Goal: Check status: Check status

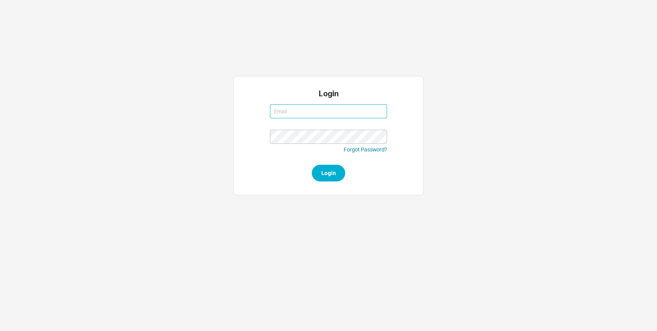
type input "[EMAIL_ADDRESS][DOMAIN_NAME]"
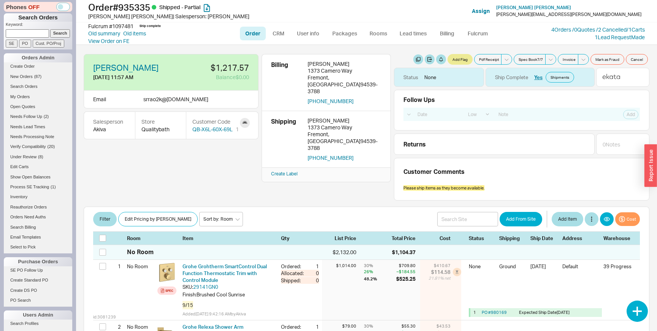
select select "LOW"
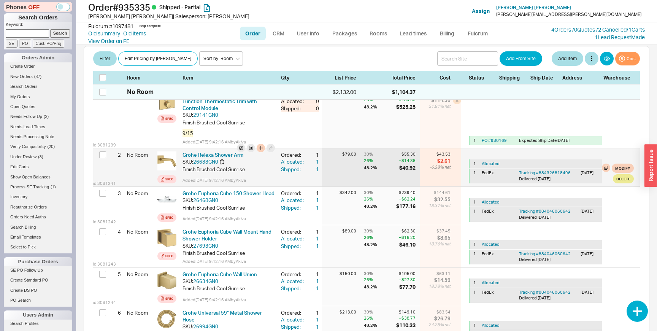
scroll to position [102, 0]
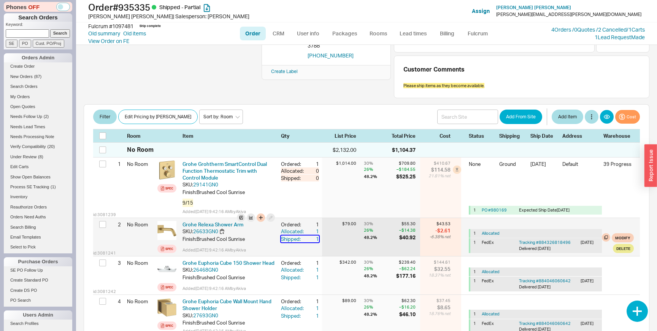
click at [299, 239] on div "Shipped:" at bounding box center [293, 238] width 24 height 7
click at [297, 230] on div "Allocated:" at bounding box center [293, 231] width 24 height 7
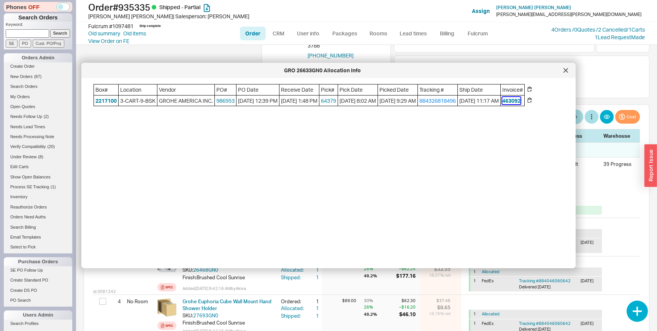
click at [520, 98] on button "463092" at bounding box center [511, 101] width 18 height 8
click at [456, 101] on link "884326818496" at bounding box center [437, 100] width 36 height 6
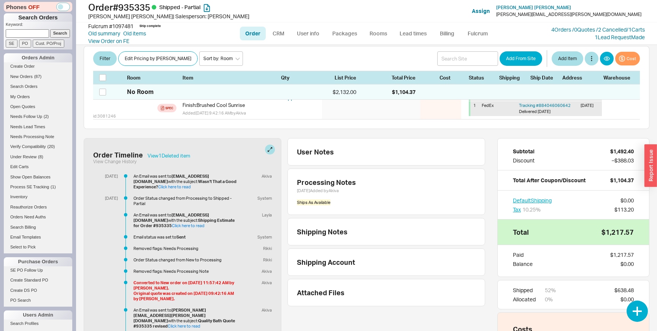
scroll to position [540, 0]
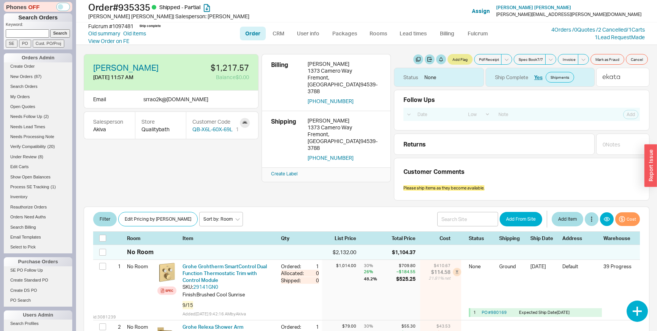
select select "LOW"
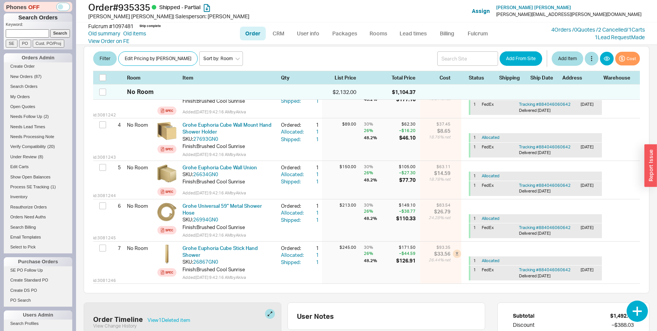
scroll to position [313, 0]
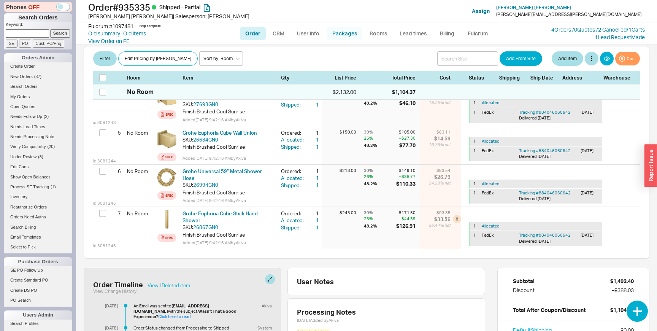
click at [341, 36] on link "Packages" at bounding box center [344, 34] width 36 height 14
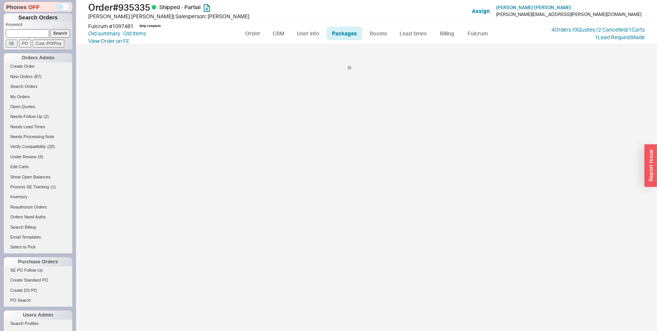
select select "1"
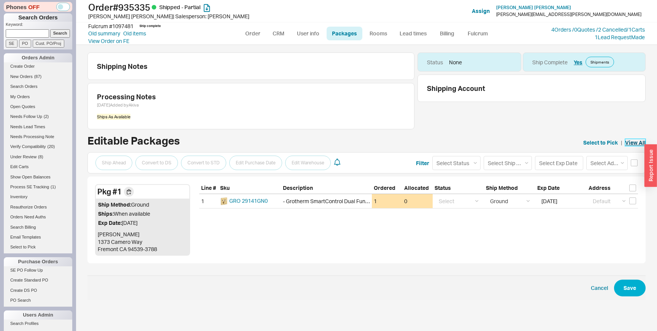
click at [634, 143] on link "View All" at bounding box center [635, 143] width 21 height 8
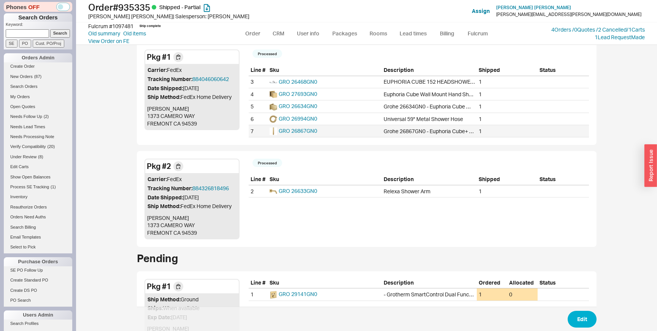
scroll to position [110, 0]
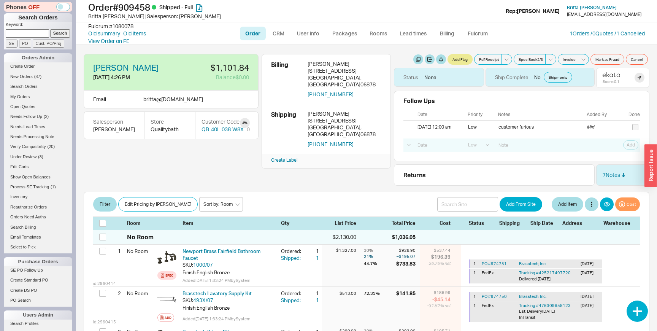
select select "LOW"
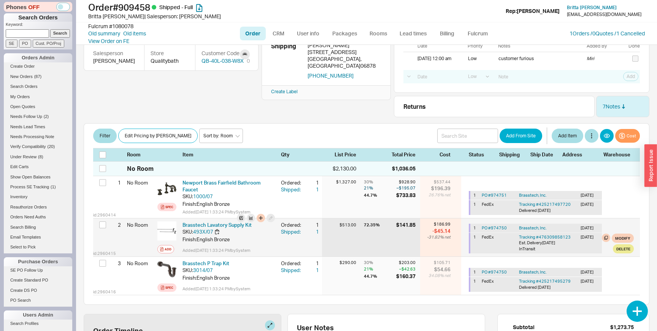
scroll to position [73, 0]
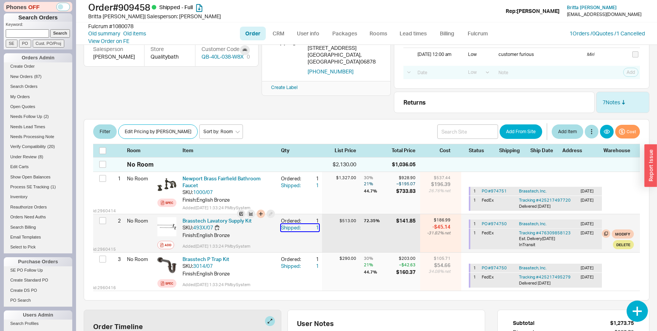
click at [296, 229] on div "Shipped:" at bounding box center [293, 227] width 24 height 7
click at [290, 229] on div "Shipped:" at bounding box center [293, 227] width 24 height 7
click at [560, 232] on link "Tracking # 476309858123" at bounding box center [545, 232] width 52 height 5
click at [501, 223] on link "PO # 974750" at bounding box center [493, 223] width 25 height 5
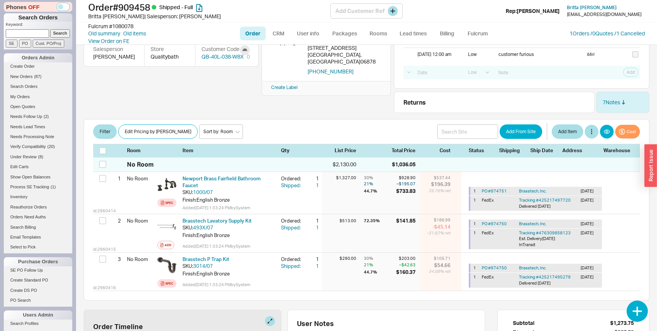
click at [144, 8] on h1 "Order # 909458 Shipped - Full" at bounding box center [209, 7] width 242 height 11
copy h1 "909458"
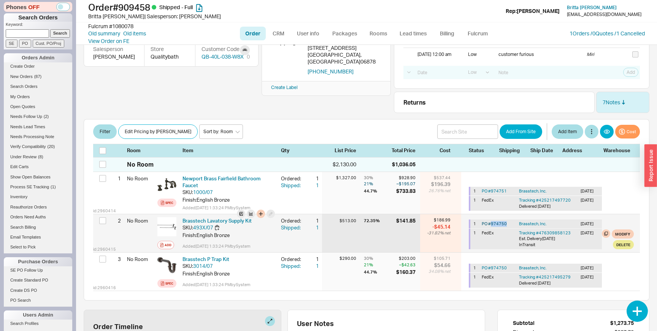
drag, startPoint x: 506, startPoint y: 222, endPoint x: 491, endPoint y: 223, distance: 15.3
click at [491, 223] on div "PO # 974750" at bounding box center [498, 224] width 34 height 6
copy link "974750"
